Goal: Navigation & Orientation: Find specific page/section

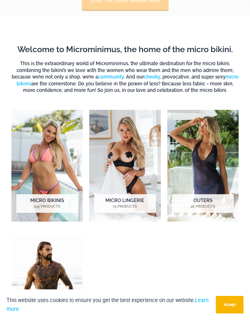
scroll to position [250, 0]
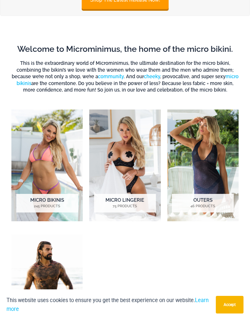
click at [129, 204] on h2 "Micro Lingerie 75 Products" at bounding box center [125, 203] width 62 height 18
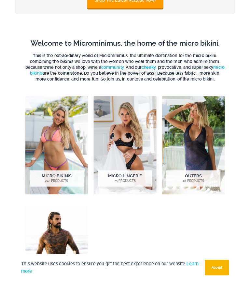
scroll to position [271, 0]
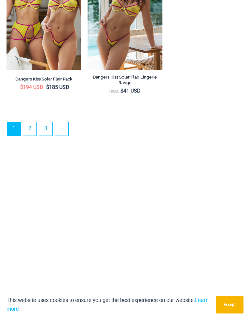
scroll to position [1824, 0]
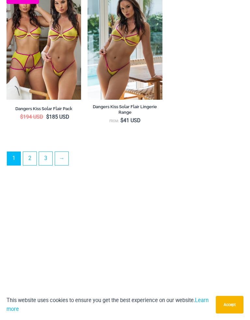
click at [29, 152] on link "2" at bounding box center [29, 158] width 13 height 13
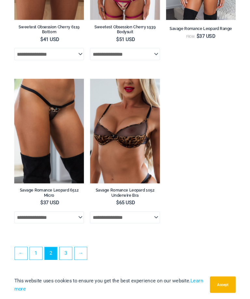
scroll to position [1732, 0]
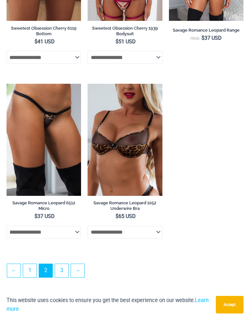
click at [62, 266] on link "3" at bounding box center [61, 270] width 13 height 13
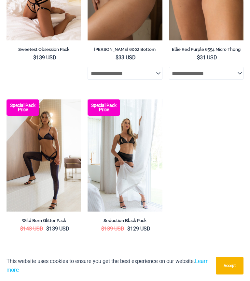
scroll to position [469, 0]
